Goal: Check status: Check status

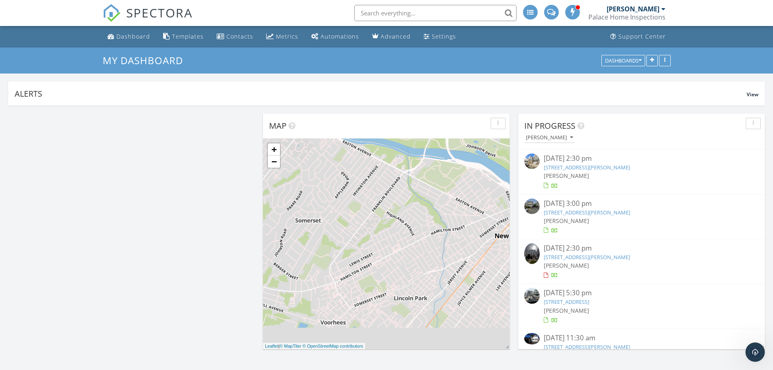
scroll to position [711, 786]
click at [578, 169] on link "455 Fulton St, Elizabeth, NJ 07206" at bounding box center [587, 167] width 86 height 7
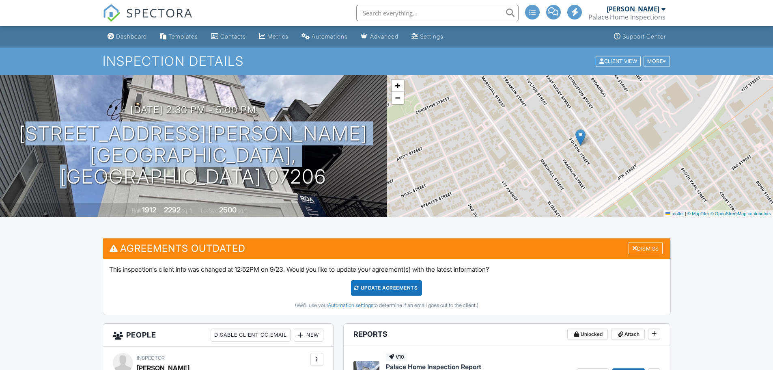
drag, startPoint x: 253, startPoint y: 151, endPoint x: 338, endPoint y: 171, distance: 86.6
click at [338, 171] on div "[DATE] 2:30 pm - 5:00 pm [STREET_ADDRESS][PERSON_NAME] [GEOGRAPHIC_DATA], [GEOG…" at bounding box center [193, 145] width 387 height 83
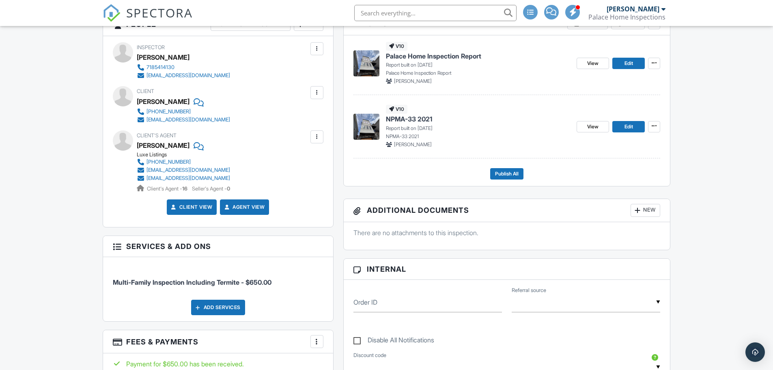
scroll to position [335, 0]
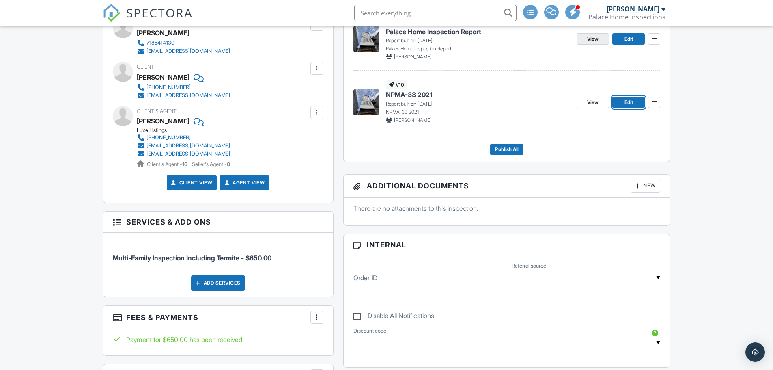
click at [593, 37] on span "View" at bounding box center [593, 39] width 11 height 8
